Goal: Information Seeking & Learning: Learn about a topic

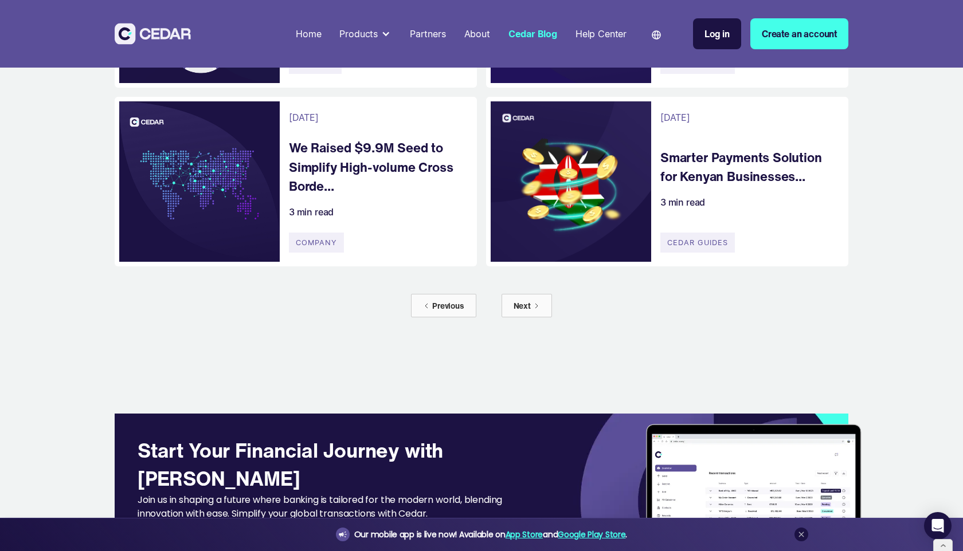
scroll to position [787, 0]
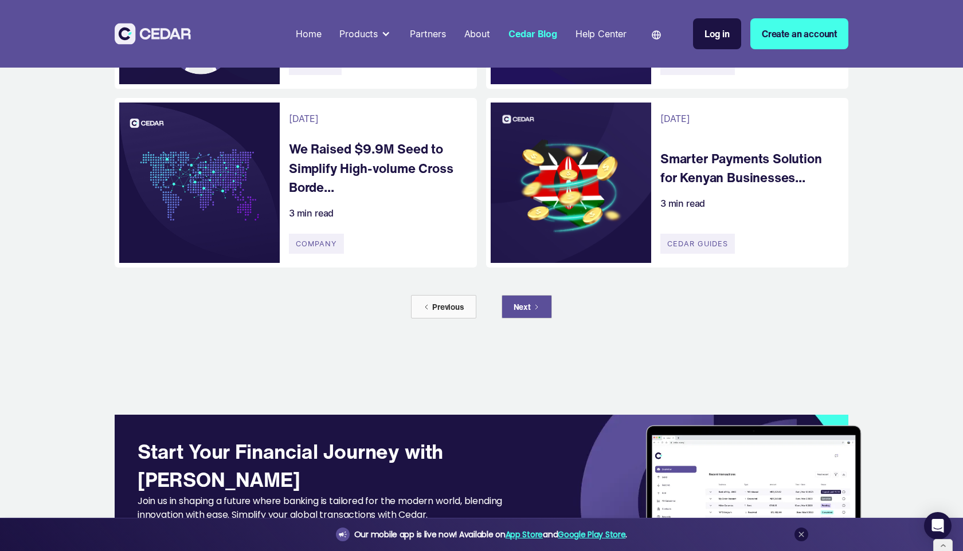
click at [530, 313] on link "Next" at bounding box center [526, 306] width 50 height 23
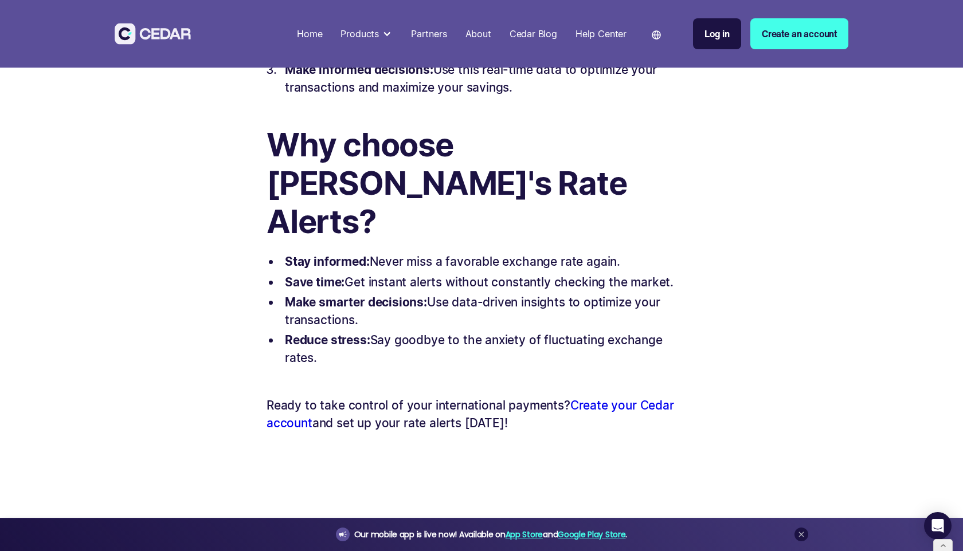
scroll to position [1529, 0]
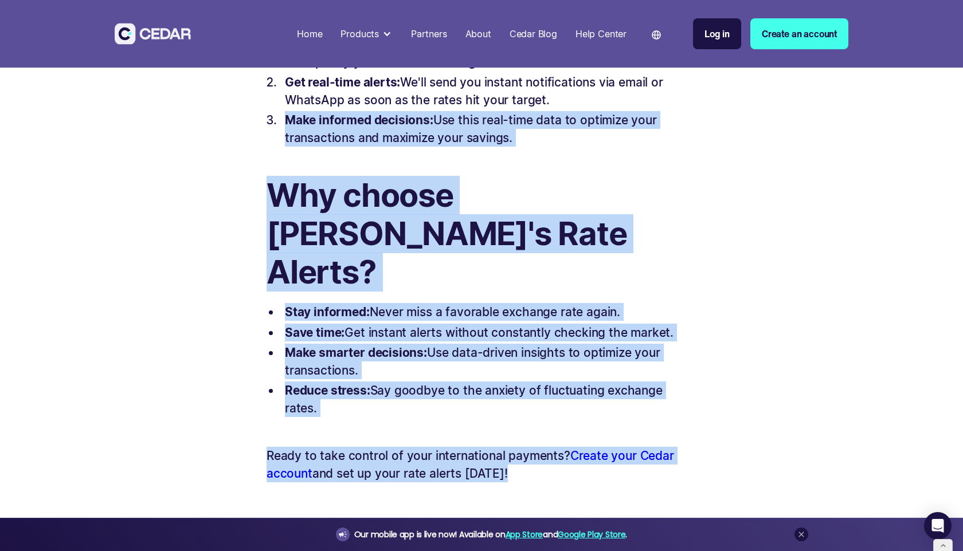
drag, startPoint x: 520, startPoint y: 379, endPoint x: 465, endPoint y: 71, distance: 313.2
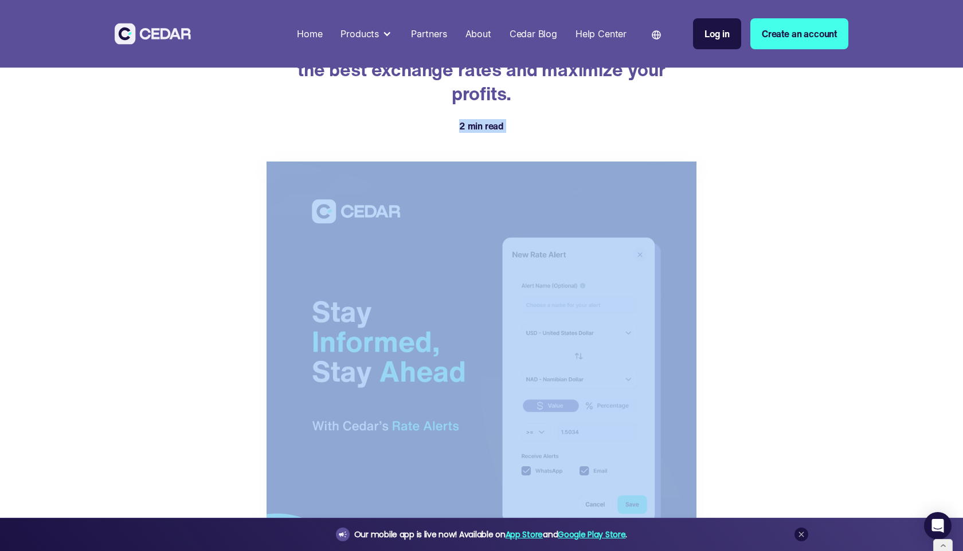
scroll to position [636, 0]
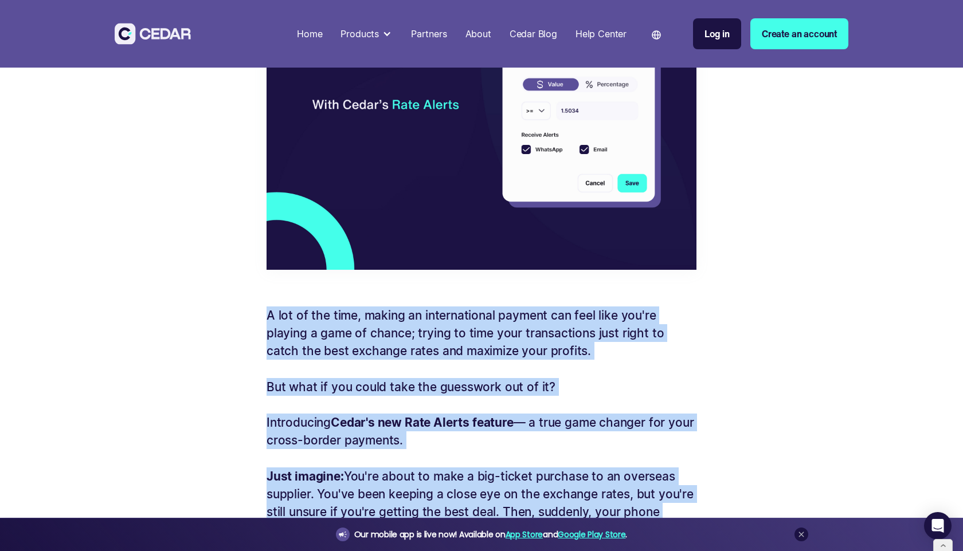
copy div "A lot of the time, making an international payment can feel like you're playing…"
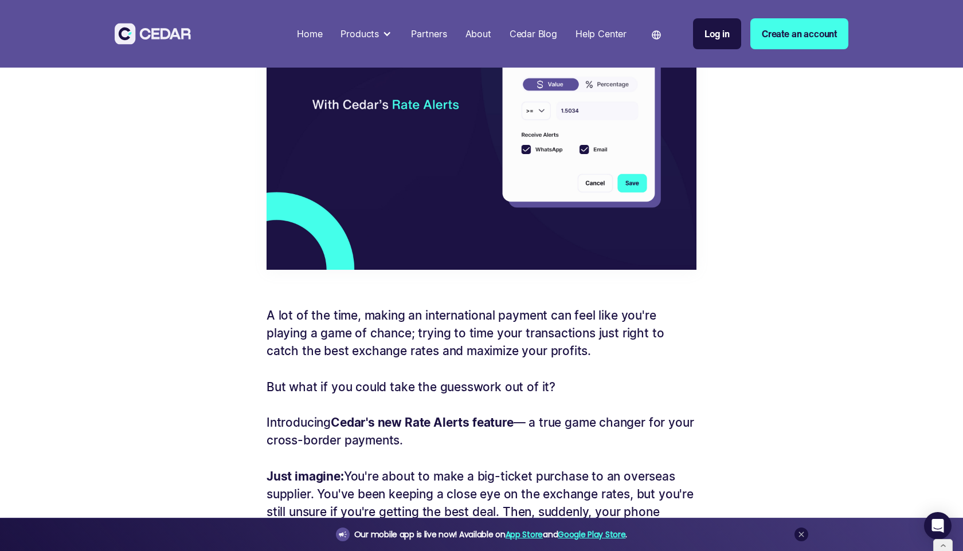
click at [721, 203] on div "Introducing Cedar’s Rate Alerts: Never Miss a Good Exchange Rate Again A lot of…" at bounding box center [481, 420] width 539 height 2020
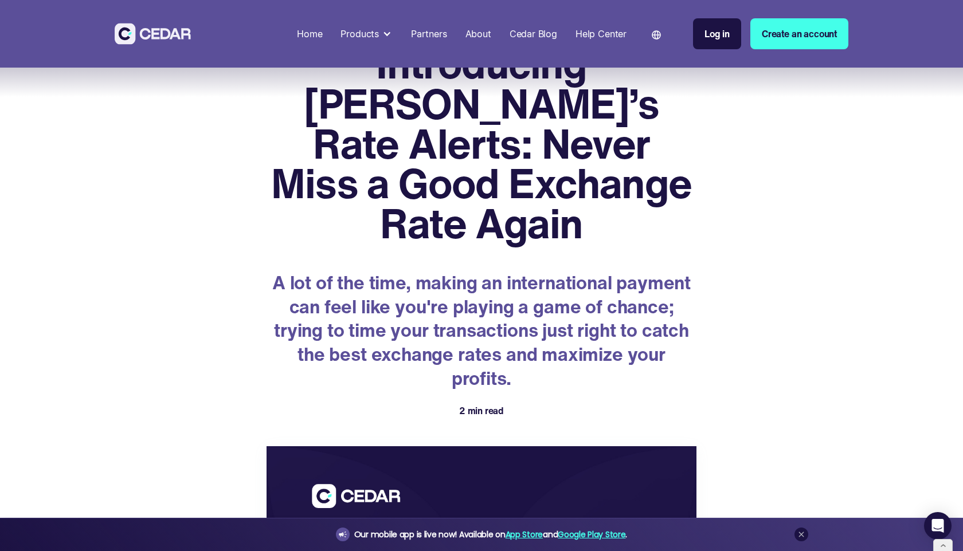
scroll to position [29, 0]
